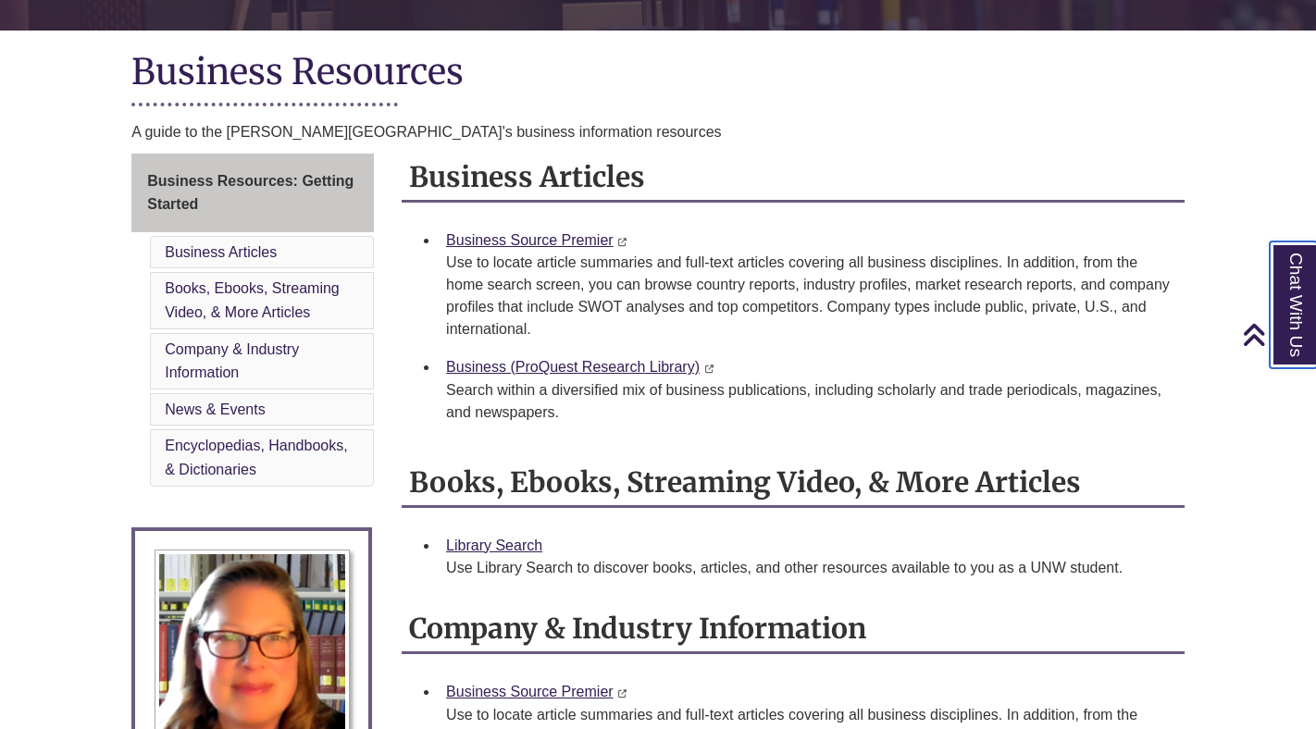
scroll to position [396, 0]
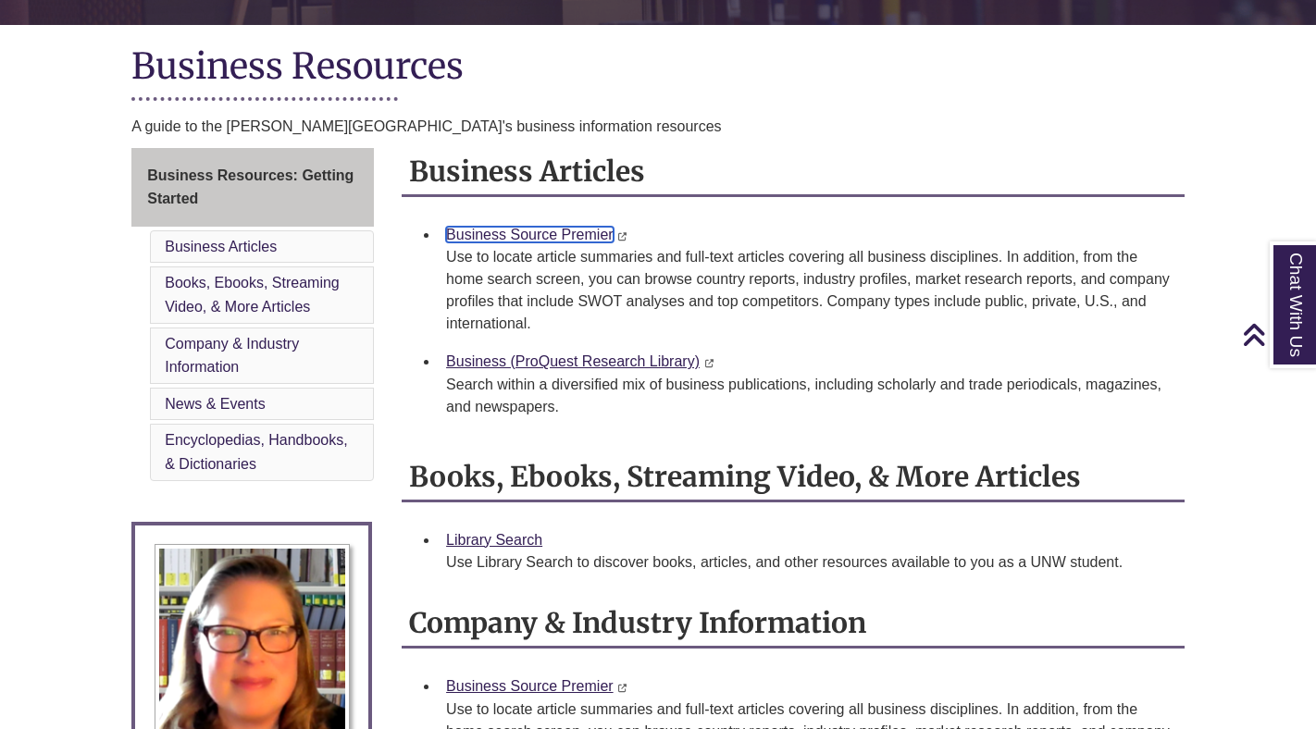
click at [568, 232] on link "Business Source Premier" at bounding box center [529, 235] width 167 height 16
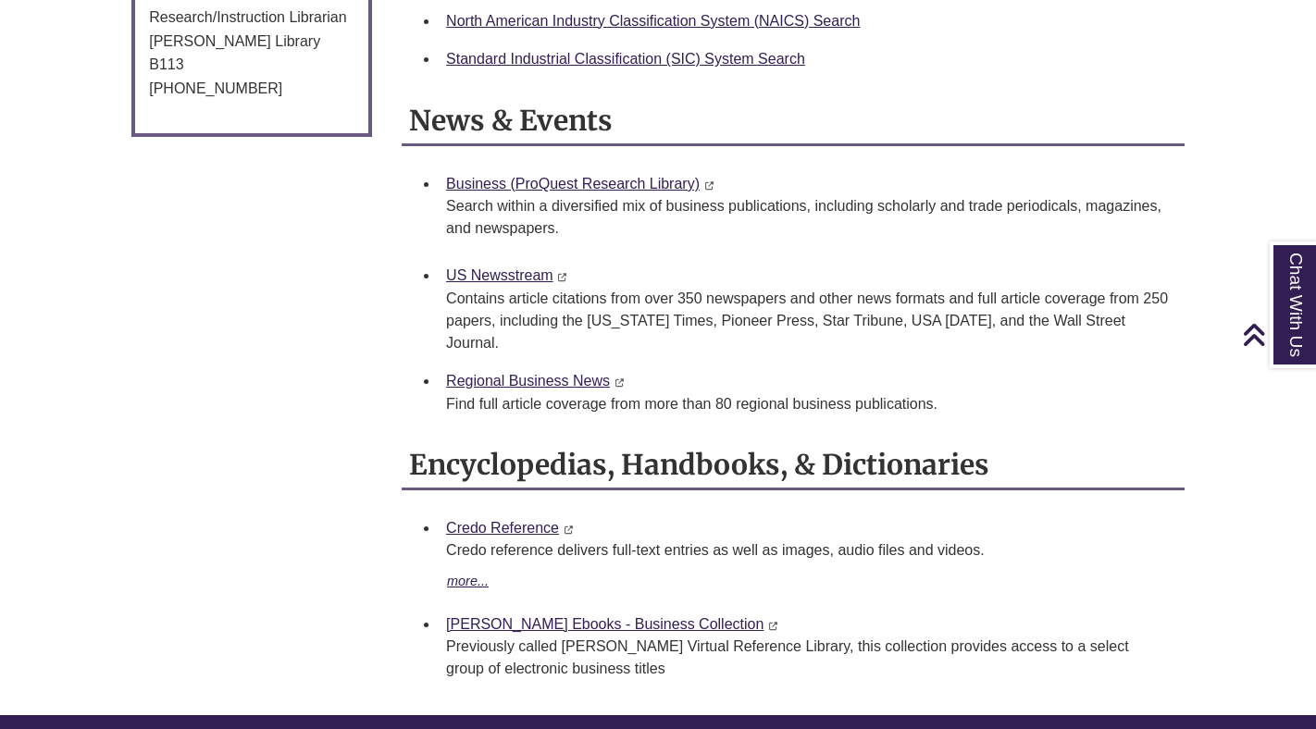
scroll to position [1321, 0]
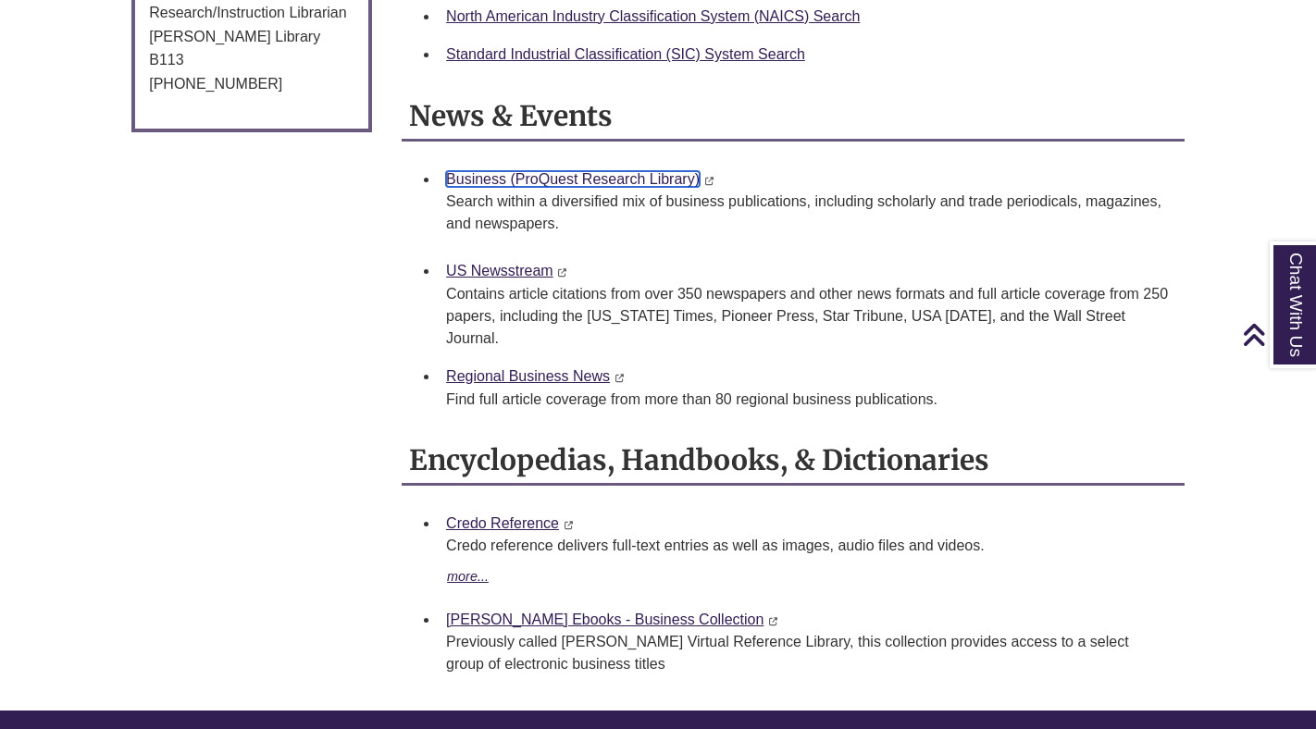
click at [628, 177] on link "Business (ProQuest Research Library)" at bounding box center [572, 179] width 253 height 16
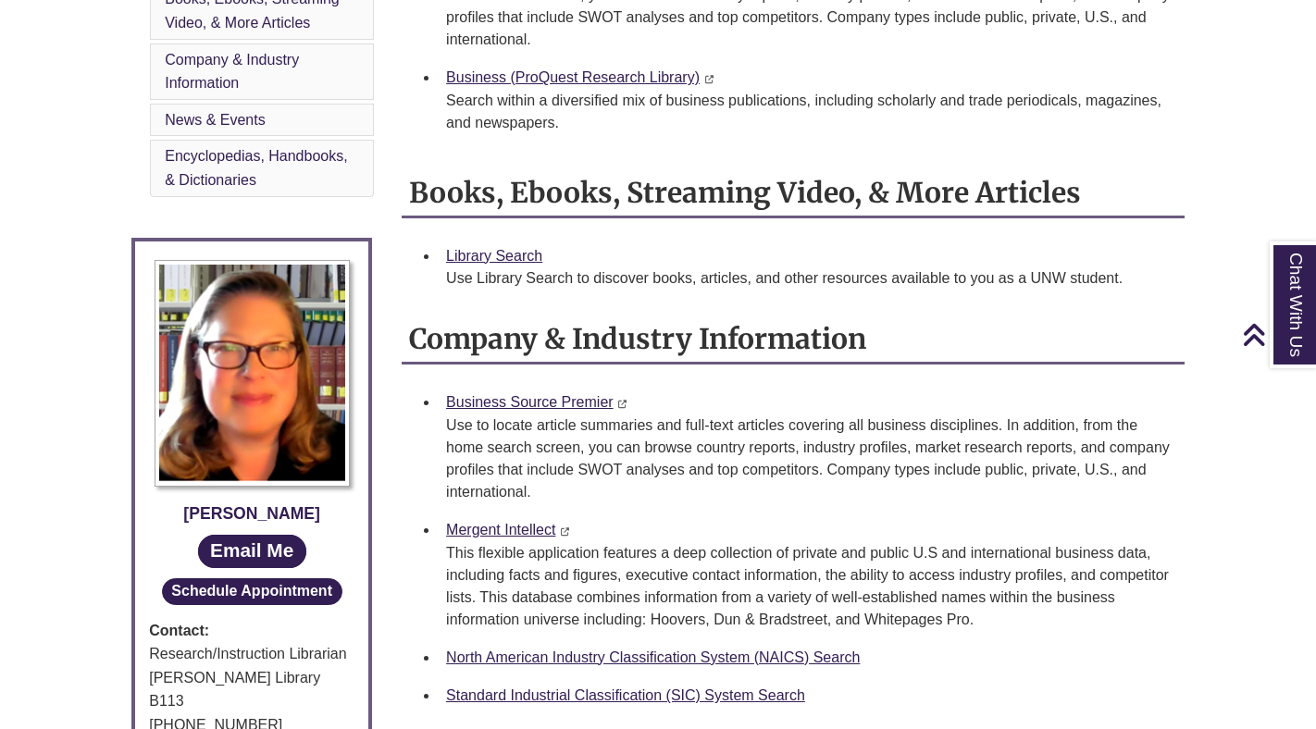
scroll to position [423, 0]
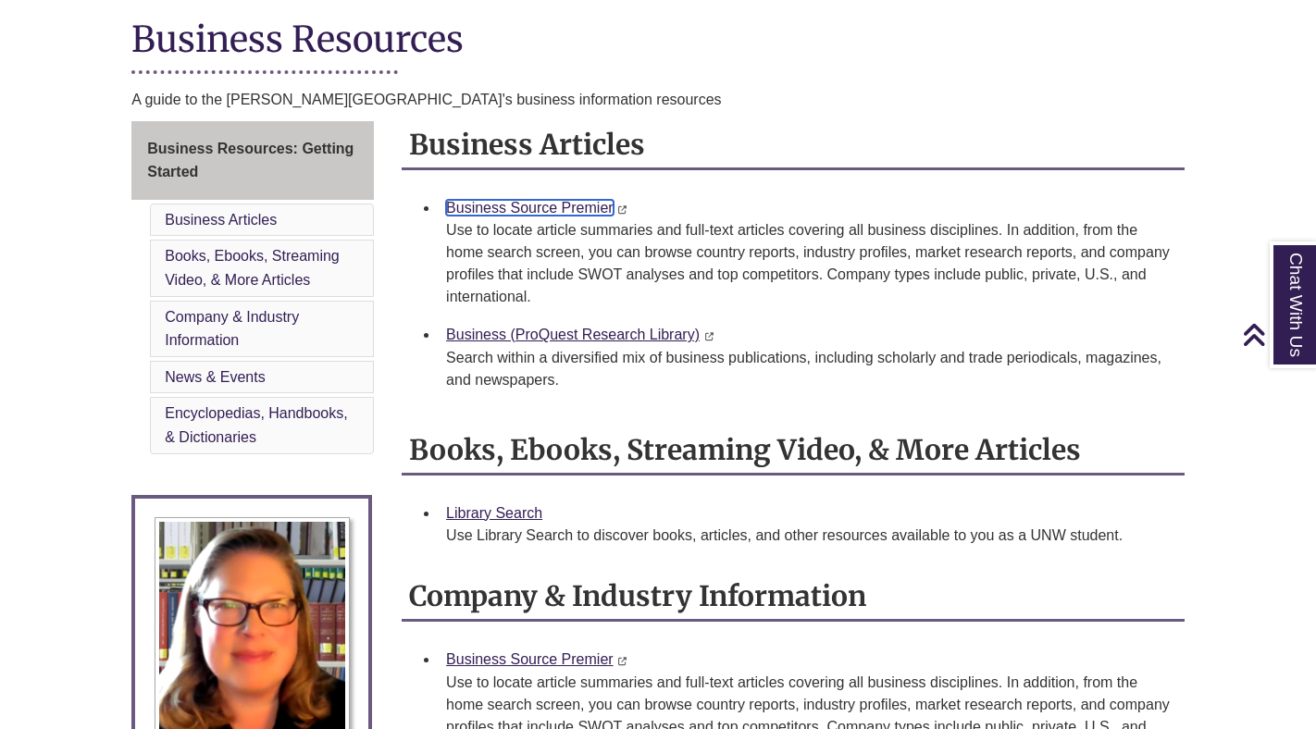
click at [588, 209] on link "Business Source Premier" at bounding box center [529, 208] width 167 height 16
click at [600, 203] on link "Business Source Premier" at bounding box center [529, 208] width 167 height 16
